Goal: Task Accomplishment & Management: Use online tool/utility

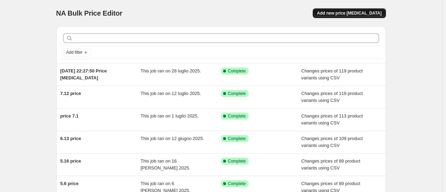
click at [344, 13] on span "Add new price [MEDICAL_DATA]" at bounding box center [349, 13] width 64 height 6
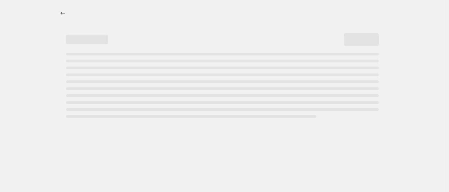
select select "percentage"
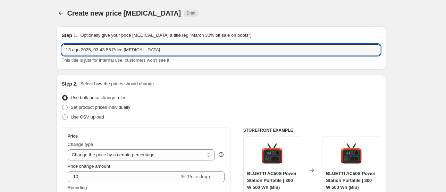
drag, startPoint x: 182, startPoint y: 51, endPoint x: 5, endPoint y: 50, distance: 176.9
click at [76, 50] on input "8.13price" at bounding box center [221, 49] width 318 height 11
type input "8.13 price"
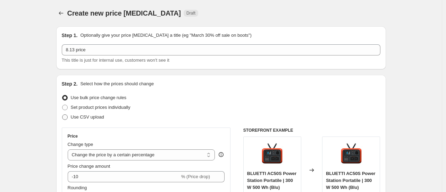
click at [68, 117] on span at bounding box center [65, 117] width 6 height 6
click at [62, 115] on input "Use CSV upload" at bounding box center [62, 114] width 0 height 0
radio input "true"
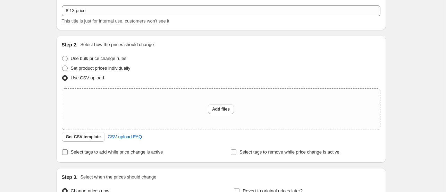
scroll to position [69, 0]
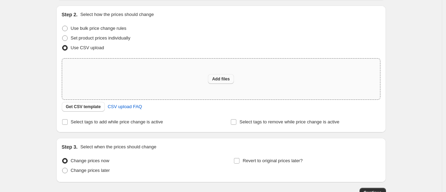
click at [221, 78] on span "Add files" at bounding box center [221, 79] width 18 height 6
type input "C:\fakepath\IT-常用改价链接8.13.xlsx"
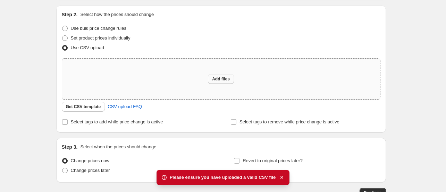
click at [221, 84] on button "Add files" at bounding box center [221, 79] width 26 height 10
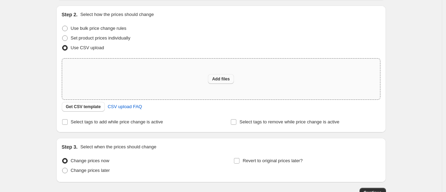
type input "C:\fakepath\price 8.13.csv"
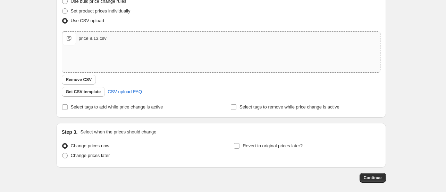
scroll to position [129, 0]
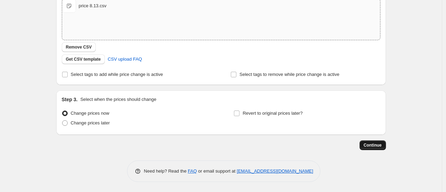
click at [363, 143] on button "Continue" at bounding box center [372, 145] width 26 height 10
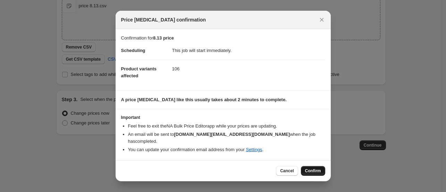
click at [320, 170] on span "Confirm" at bounding box center [313, 171] width 16 height 6
